Goal: Task Accomplishment & Management: Use online tool/utility

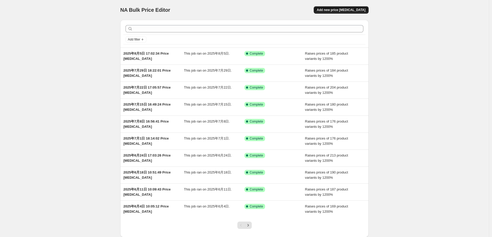
click at [355, 10] on span "Add new price [MEDICAL_DATA]" at bounding box center [341, 10] width 49 height 4
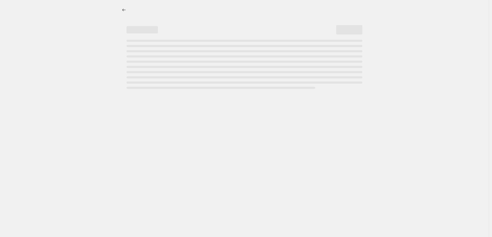
select select "percentage"
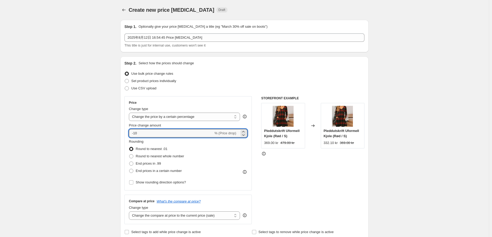
drag, startPoint x: 145, startPoint y: 133, endPoint x: 115, endPoint y: 133, distance: 30.3
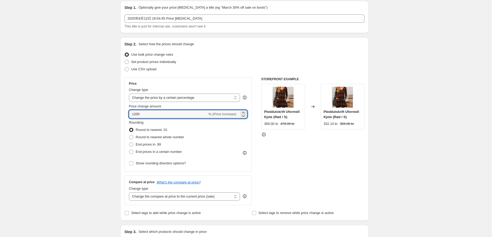
scroll to position [29, 0]
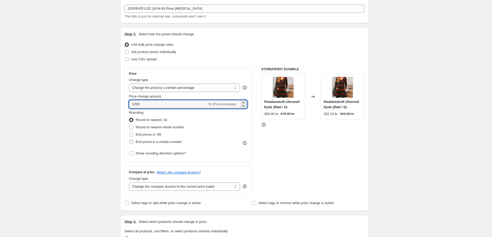
type input "1200"
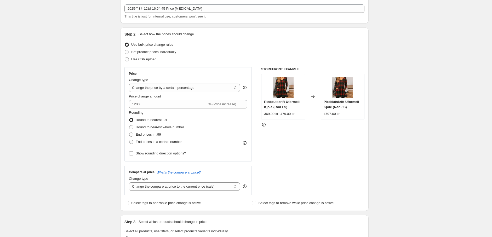
click at [135, 142] on label "End prices in a certain number" at bounding box center [155, 141] width 53 height 7
click at [129, 140] on input "End prices in a certain number" at bounding box center [129, 140] width 0 height 0
radio input "true"
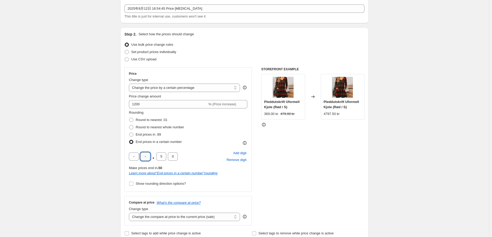
click at [146, 157] on input "text" at bounding box center [145, 156] width 10 height 8
type input "9"
drag, startPoint x: 163, startPoint y: 157, endPoint x: 157, endPoint y: 156, distance: 6.5
click at [157, 156] on input "5" at bounding box center [161, 156] width 10 height 8
type input "0"
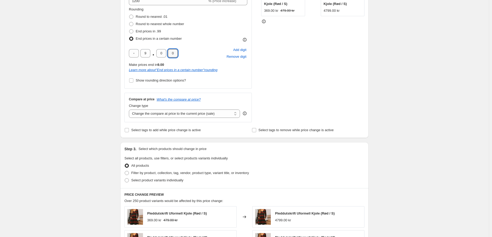
scroll to position [145, 0]
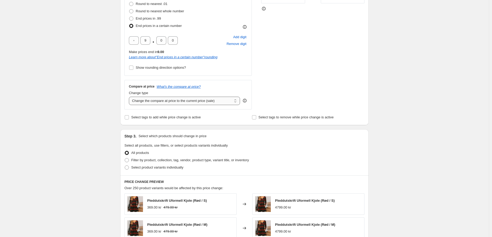
click at [187, 100] on select "Change the compare at price to the current price (sale) Change the compare at p…" at bounding box center [184, 101] width 111 height 8
select select "percentage"
click at [130, 97] on select "Change the compare at price to the current price (sale) Change the compare at p…" at bounding box center [184, 101] width 111 height 8
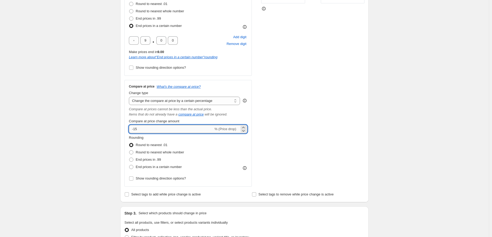
click at [174, 130] on input "-15" at bounding box center [171, 129] width 84 height 8
drag, startPoint x: 159, startPoint y: 130, endPoint x: 107, endPoint y: 127, distance: 52.4
click at [107, 127] on div "Create new price [MEDICAL_DATA]. This page is ready Create new price [MEDICAL_D…" at bounding box center [244, 170] width 489 height 630
type input "1200"
click at [132, 167] on span at bounding box center [131, 167] width 4 height 4
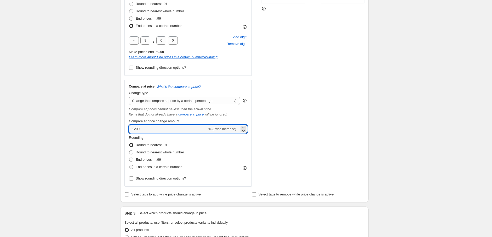
click at [129, 165] on input "End prices in a certain number" at bounding box center [129, 165] width 0 height 0
radio input "true"
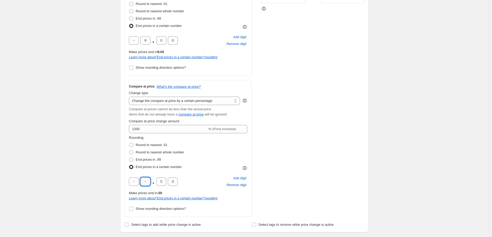
click at [146, 183] on input "text" at bounding box center [145, 182] width 10 height 8
type input "9"
drag, startPoint x: 164, startPoint y: 182, endPoint x: 158, endPoint y: 182, distance: 6.3
click at [158, 182] on input "5" at bounding box center [161, 182] width 10 height 8
type input "0"
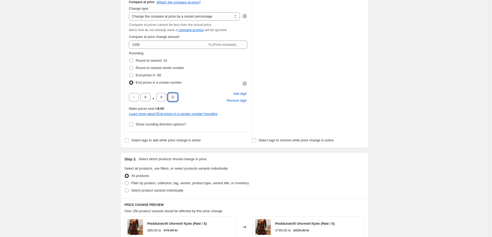
scroll to position [261, 0]
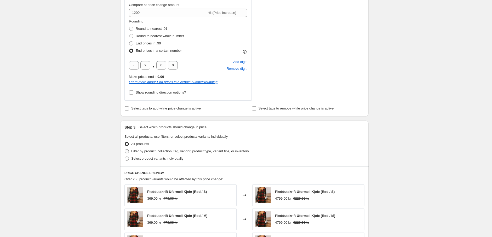
click at [129, 152] on span at bounding box center [127, 151] width 4 height 4
click at [125, 150] on input "Filter by product, collection, tag, vendor, product type, variant title, or inv…" at bounding box center [125, 149] width 0 height 0
radio input "true"
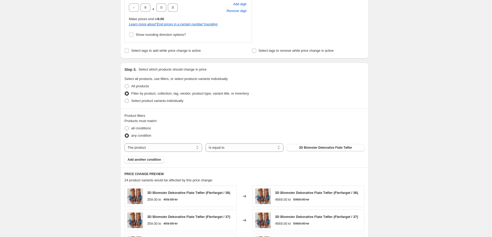
scroll to position [319, 0]
click at [181, 144] on select "The product The product's collection The product's tag The product's vendor The…" at bounding box center [163, 147] width 78 height 8
select select "tag"
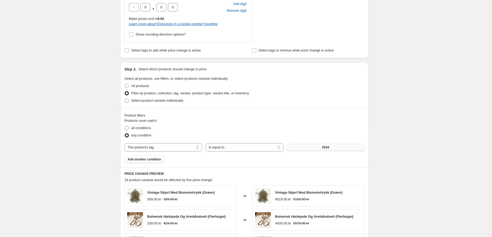
click at [335, 149] on button "0104" at bounding box center [326, 147] width 78 height 7
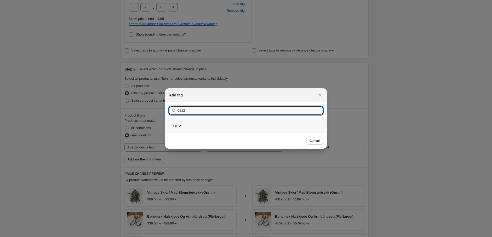
type input "0812"
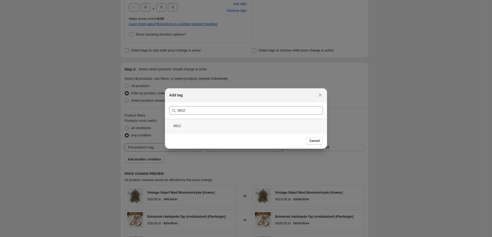
click at [227, 125] on div "0812" at bounding box center [246, 126] width 162 height 14
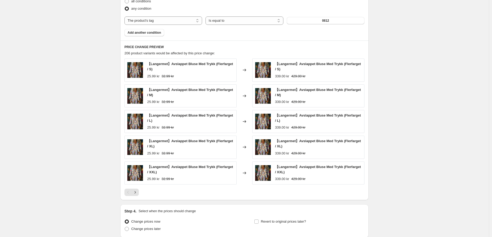
scroll to position [491, 0]
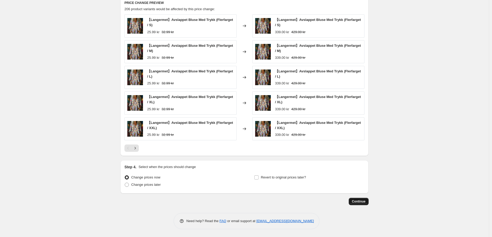
click at [358, 202] on span "Continue" at bounding box center [359, 201] width 14 height 4
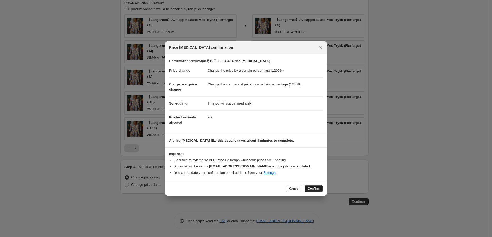
click at [317, 188] on span "Confirm" at bounding box center [314, 189] width 12 height 4
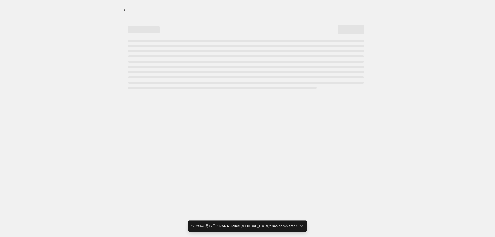
select select "percentage"
select select "tag"
